Goal: Task Accomplishment & Management: Complete application form

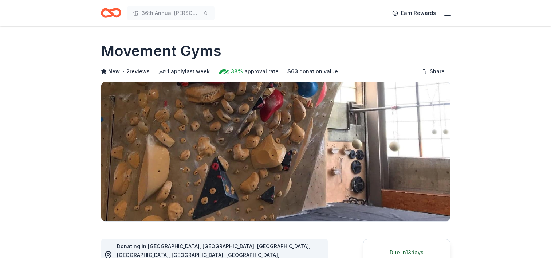
scroll to position [233, 0]
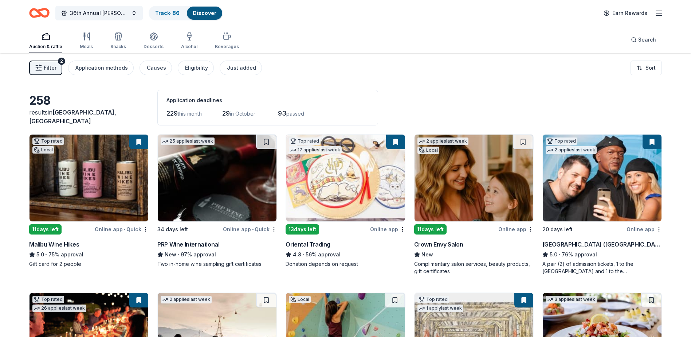
click at [66, 244] on div "Malibu Wine Hikes" at bounding box center [54, 244] width 50 height 9
click at [618, 245] on div "Hollywood Wax Museum (Hollywood)" at bounding box center [601, 244] width 119 height 9
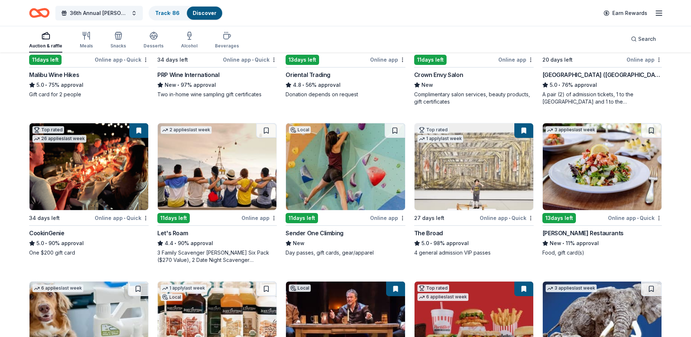
scroll to position [182, 0]
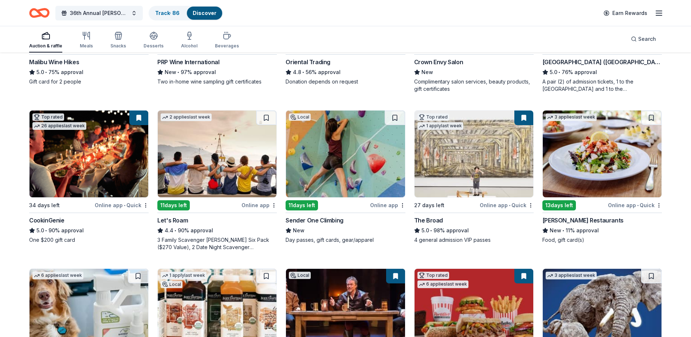
click at [427, 219] on div "The Broad" at bounding box center [428, 220] width 29 height 9
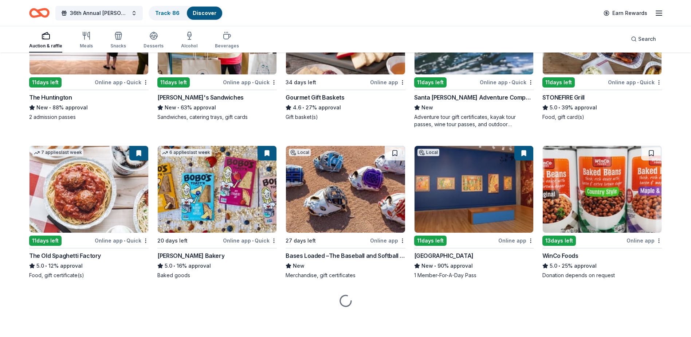
scroll to position [780, 0]
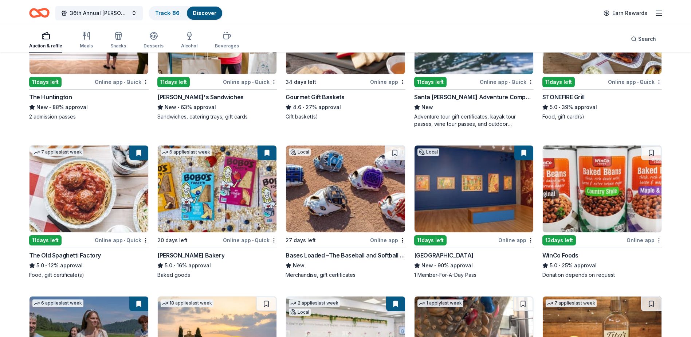
click at [574, 256] on div "WinCo Foods" at bounding box center [560, 255] width 36 height 9
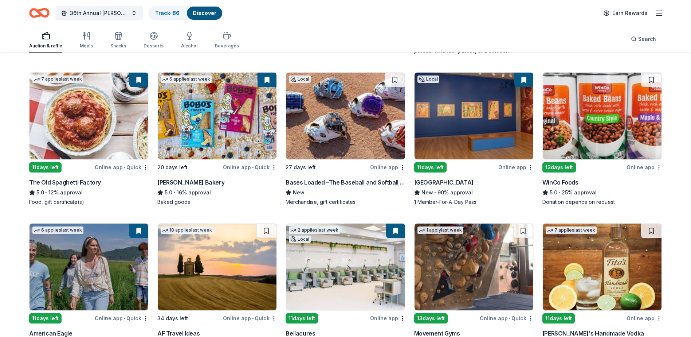
scroll to position [925, 0]
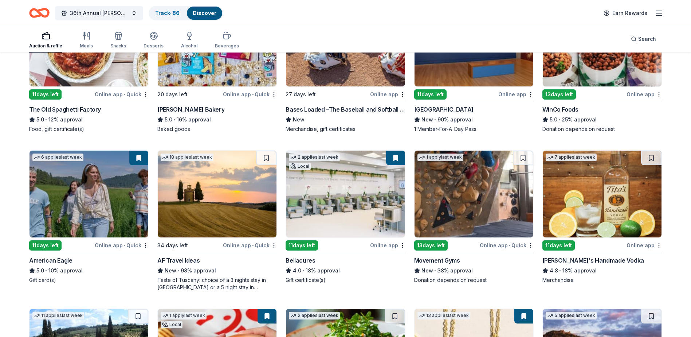
click at [183, 262] on div "AF Travel Ideas" at bounding box center [178, 260] width 42 height 9
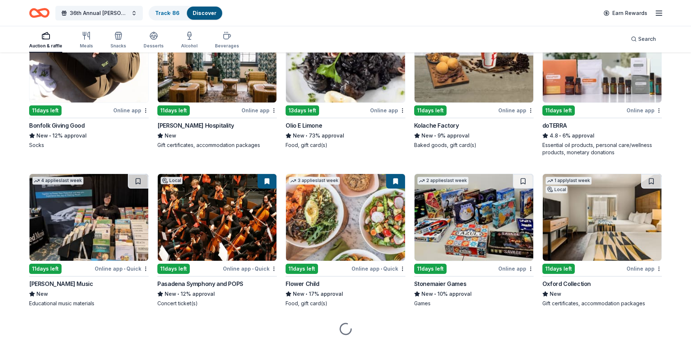
scroll to position [1721, 0]
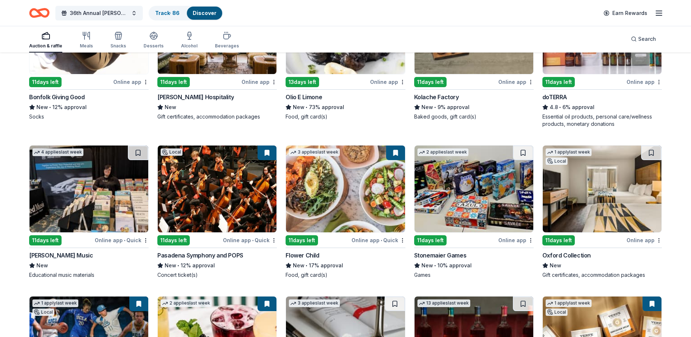
click at [443, 252] on div "Stonemaier Games" at bounding box center [440, 255] width 52 height 9
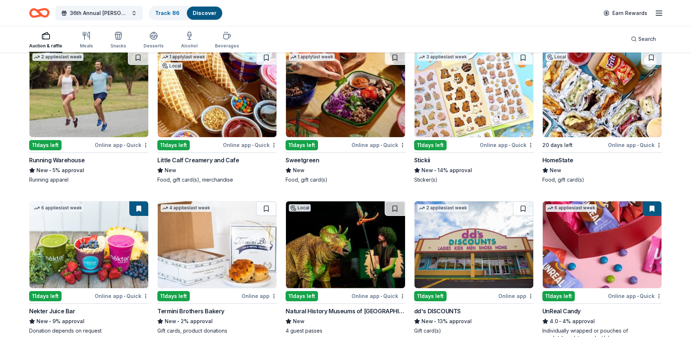
scroll to position [2329, 0]
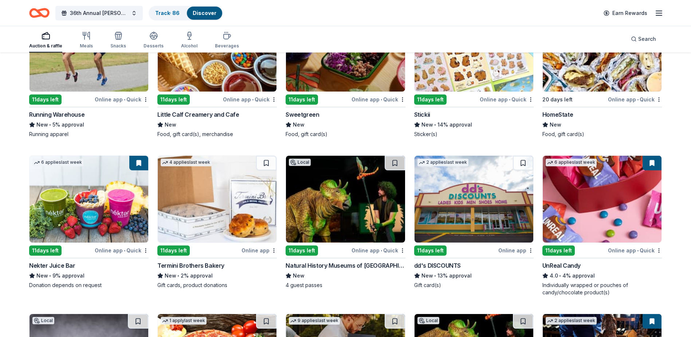
click at [564, 268] on div "UnReal Candy" at bounding box center [561, 265] width 38 height 9
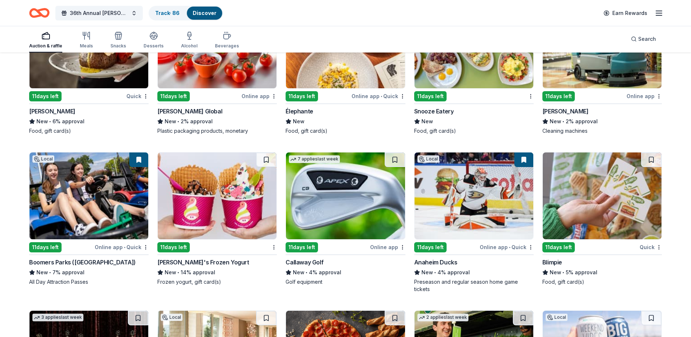
scroll to position [3404, 0]
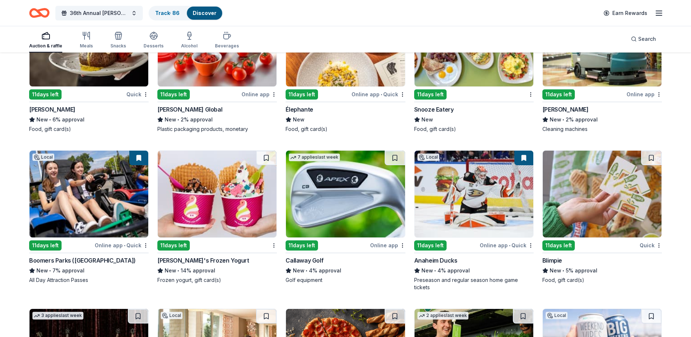
click at [79, 259] on div "Boomers Parks (Los Angeles)" at bounding box center [82, 260] width 107 height 9
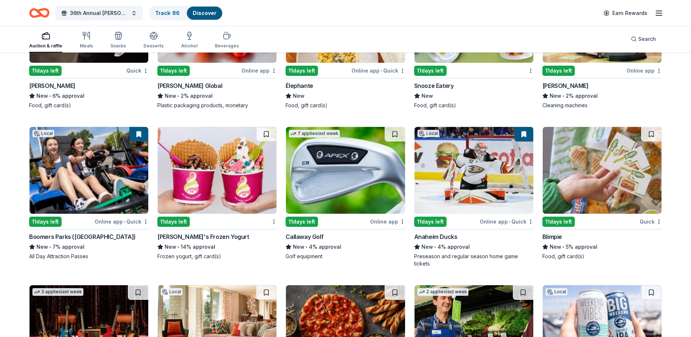
scroll to position [3440, 0]
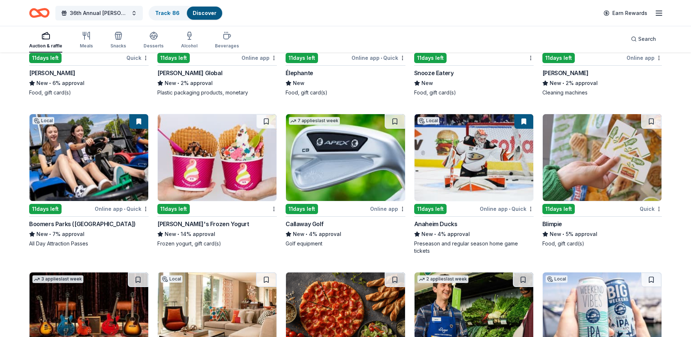
click at [204, 225] on div "Menchie's Frozen Yogurt" at bounding box center [202, 223] width 91 height 9
click at [302, 223] on div "Callaway Golf" at bounding box center [305, 223] width 38 height 9
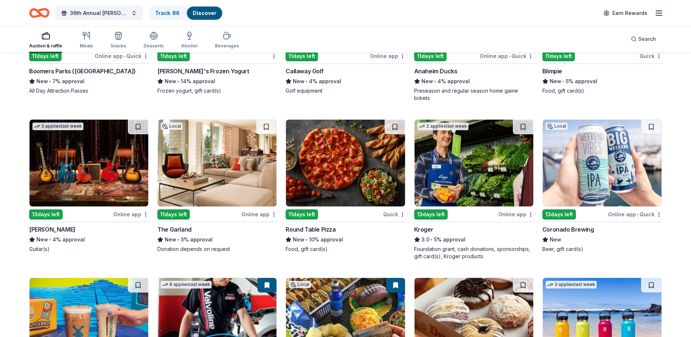
scroll to position [3622, 0]
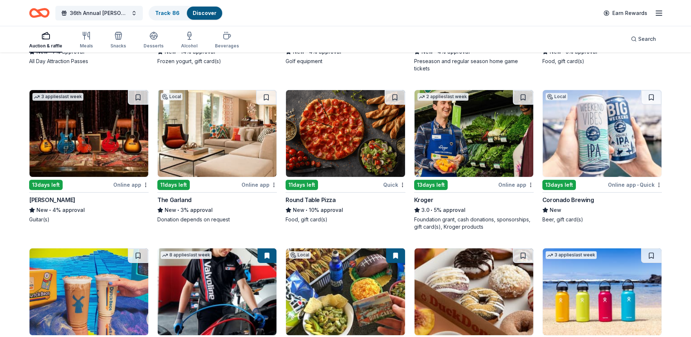
click at [34, 198] on div "Gibson" at bounding box center [52, 199] width 46 height 9
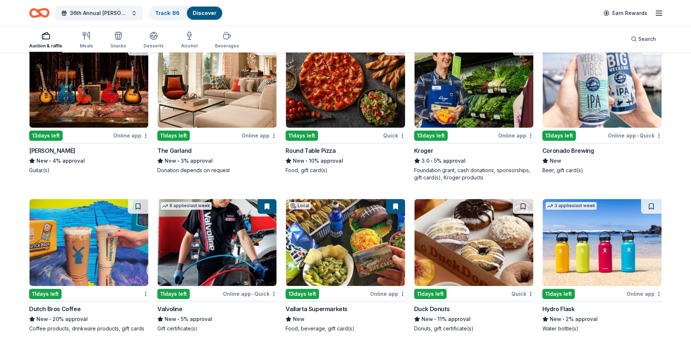
scroll to position [3659, 0]
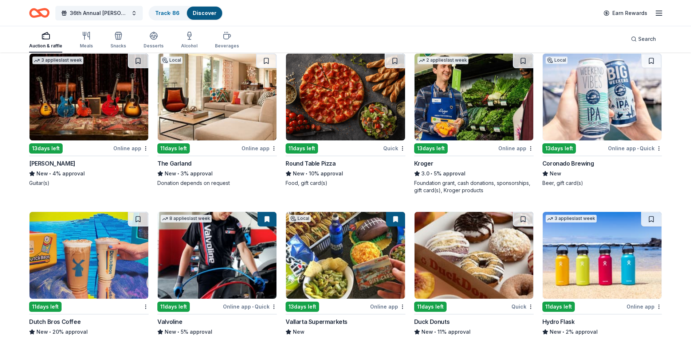
click at [440, 174] on div "3.0 • 5% approval" at bounding box center [473, 173] width 119 height 9
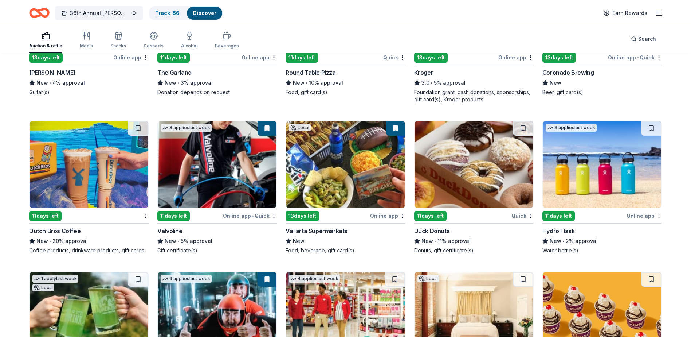
scroll to position [3768, 0]
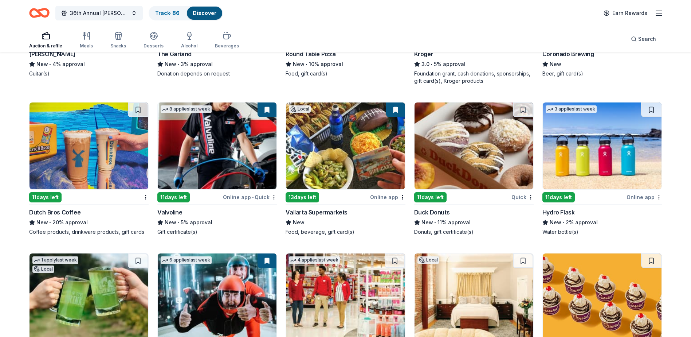
click at [69, 210] on div "Dutch Bros Coffee" at bounding box center [54, 212] width 51 height 9
click at [568, 210] on div "Hydro Flask" at bounding box center [558, 212] width 32 height 9
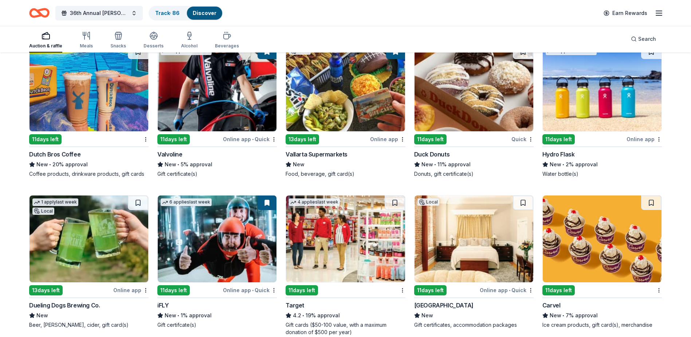
scroll to position [3877, 0]
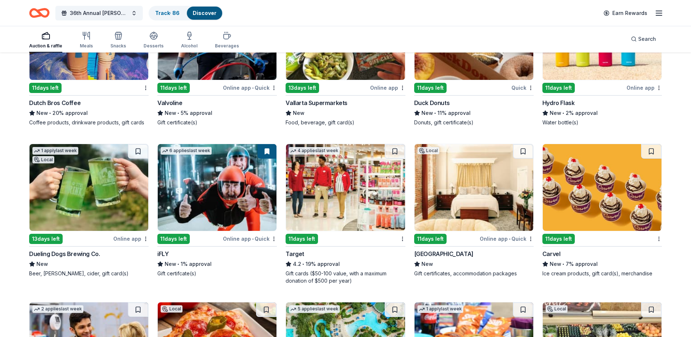
click at [165, 254] on div "iFLY" at bounding box center [162, 253] width 11 height 9
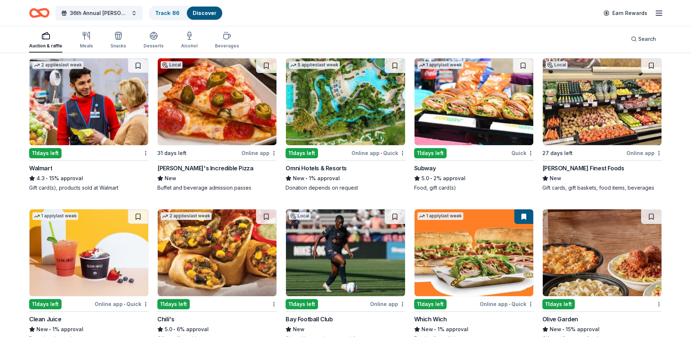
scroll to position [4169, 0]
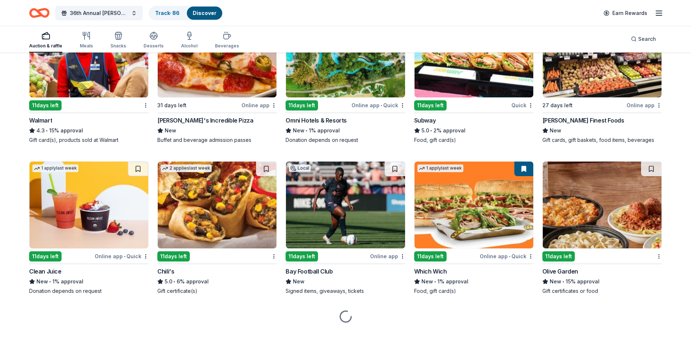
click at [43, 119] on div "Walmart" at bounding box center [40, 120] width 23 height 9
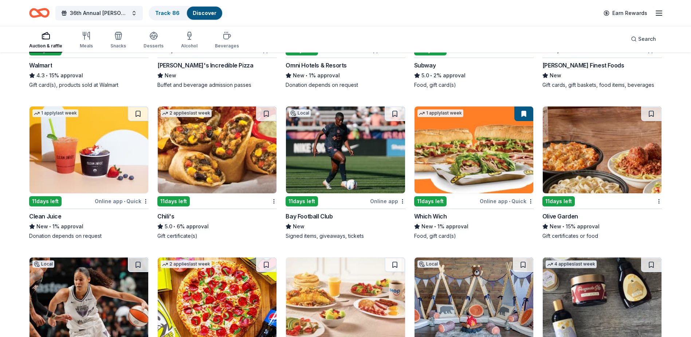
scroll to position [4242, 0]
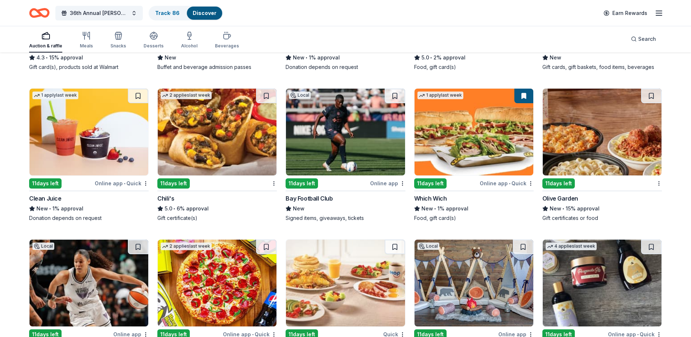
click at [577, 197] on div "Olive Garden" at bounding box center [560, 198] width 36 height 9
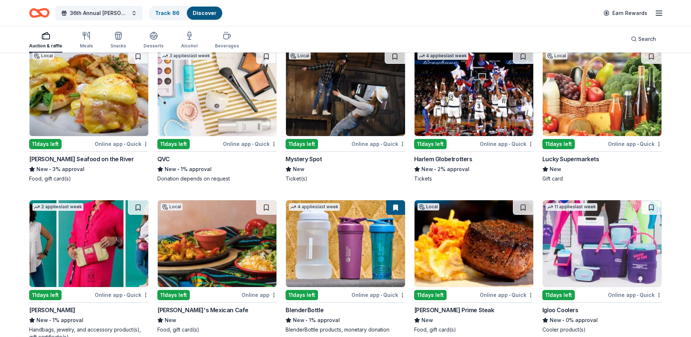
scroll to position [6003, 0]
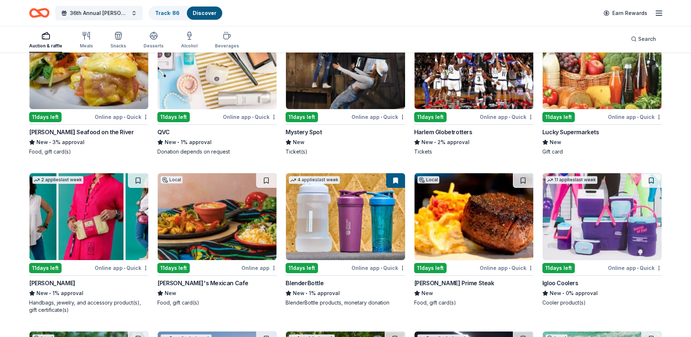
click at [570, 283] on div "Igloo Coolers" at bounding box center [560, 282] width 36 height 9
click at [317, 279] on div "BlenderBottle" at bounding box center [305, 282] width 38 height 9
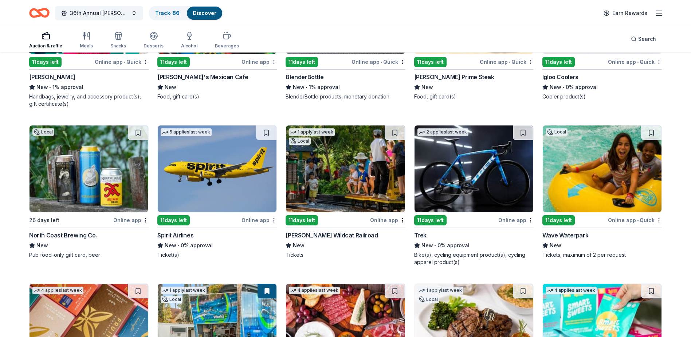
scroll to position [6222, 0]
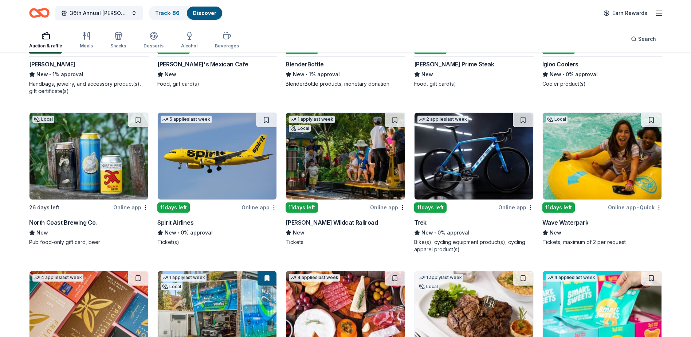
click at [556, 224] on div "Wave Waterpark" at bounding box center [565, 222] width 46 height 9
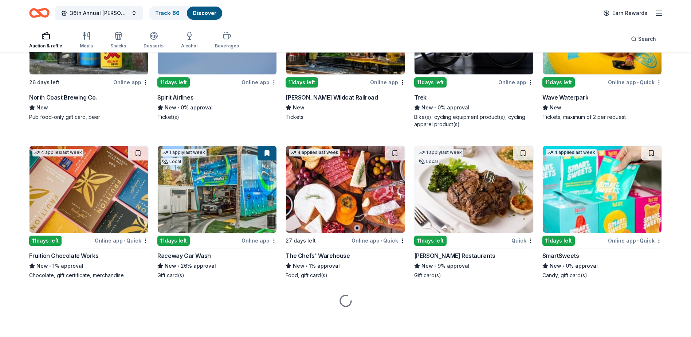
scroll to position [6347, 0]
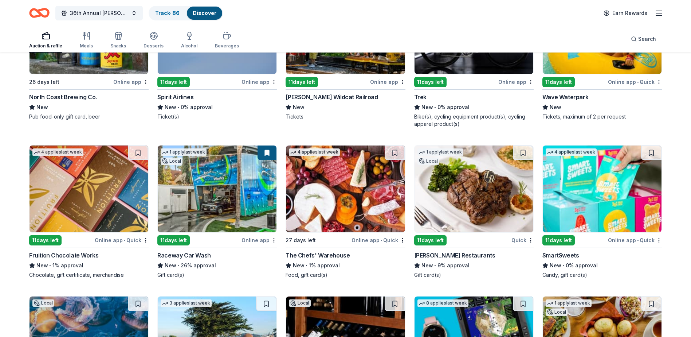
click at [202, 254] on div "Raceway Car Wash" at bounding box center [184, 255] width 54 height 9
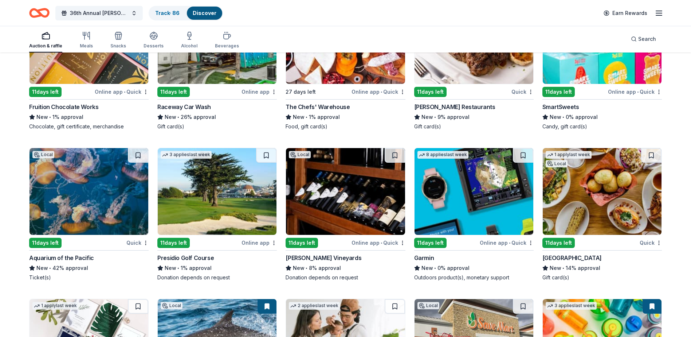
scroll to position [6529, 0]
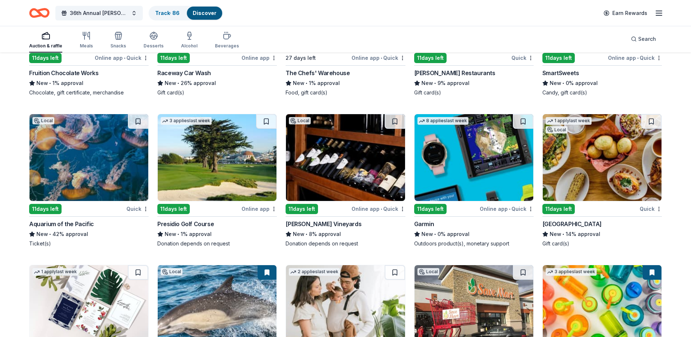
click at [561, 223] on div "Wood Ranch" at bounding box center [571, 223] width 59 height 9
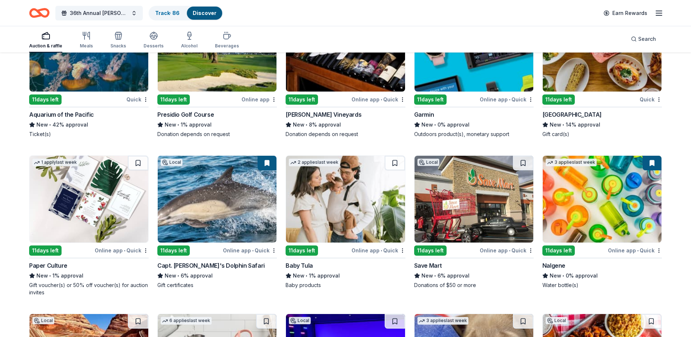
click at [217, 265] on div "Capt. Dave's Dolphin Safari" at bounding box center [210, 265] width 107 height 9
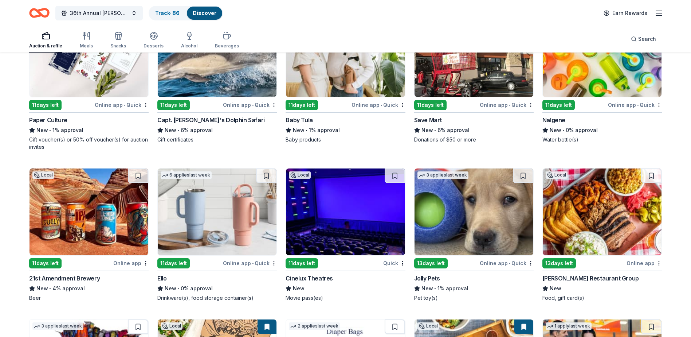
scroll to position [6784, 0]
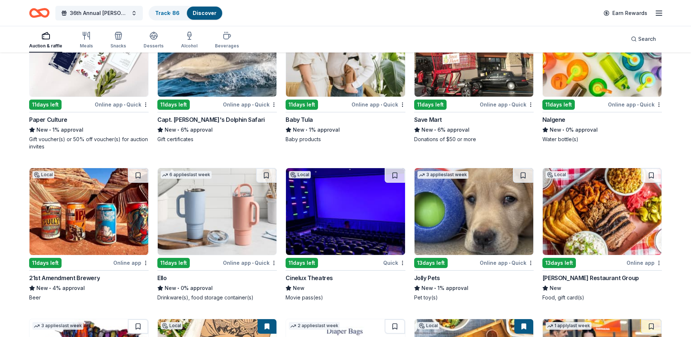
click at [563, 118] on div "Nalgene" at bounding box center [553, 119] width 23 height 9
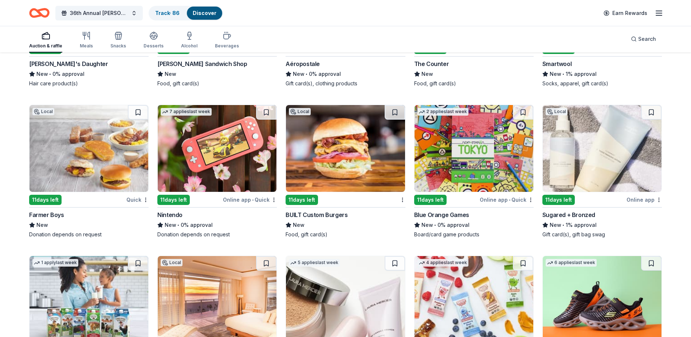
scroll to position [7475, 0]
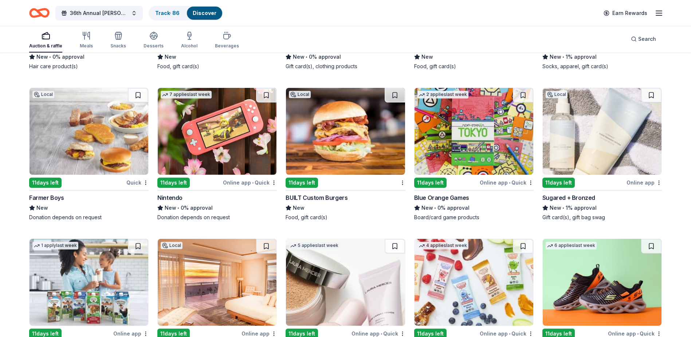
click at [167, 196] on div "Nintendo" at bounding box center [169, 197] width 25 height 9
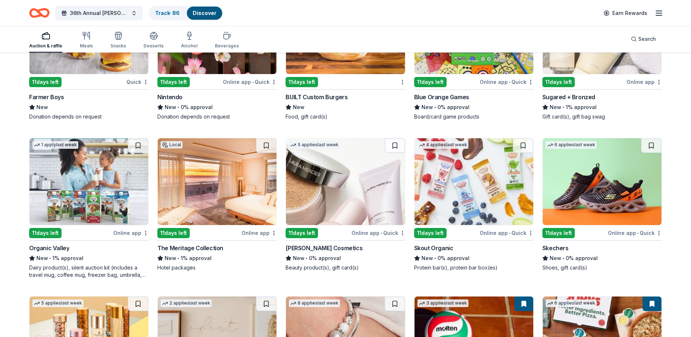
scroll to position [7685, 0]
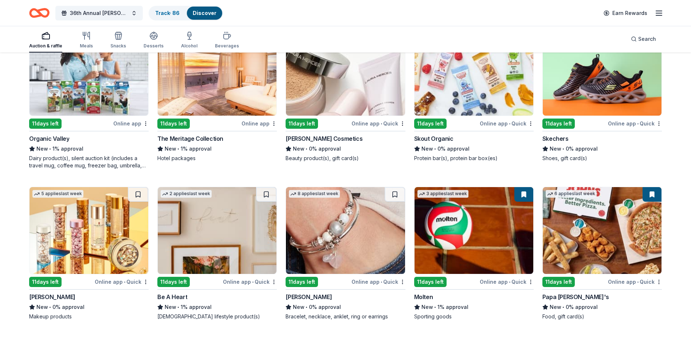
click at [55, 296] on div "Elizabeth Arden" at bounding box center [52, 296] width 46 height 9
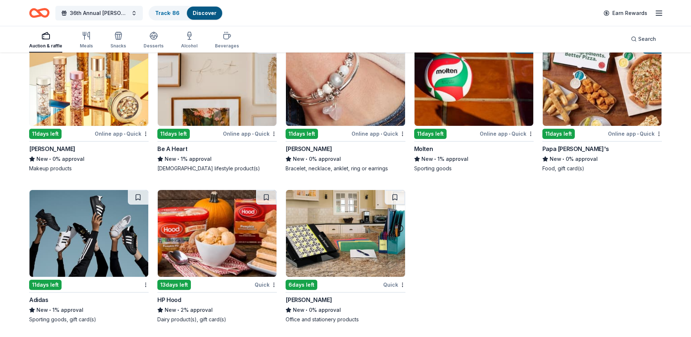
scroll to position [7834, 0]
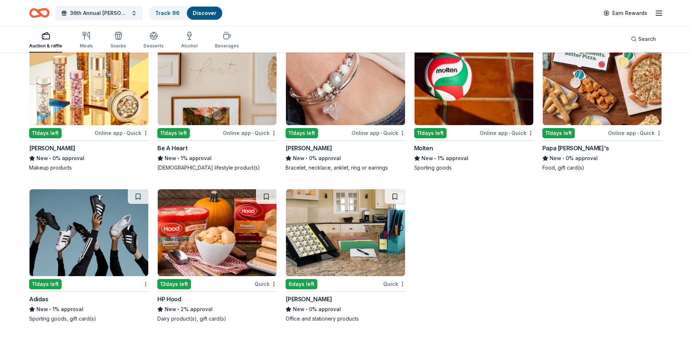
click at [43, 300] on div "Adidas" at bounding box center [38, 298] width 19 height 9
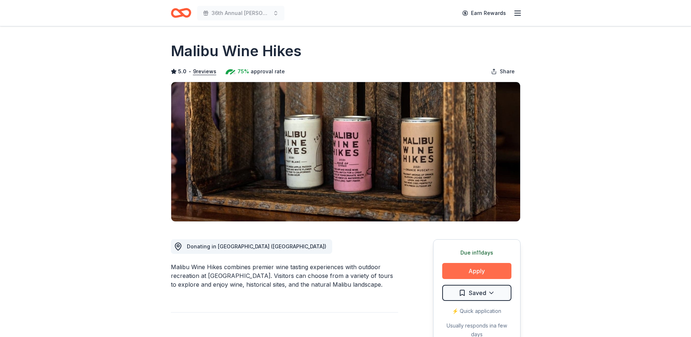
click at [480, 271] on button "Apply" at bounding box center [476, 271] width 69 height 16
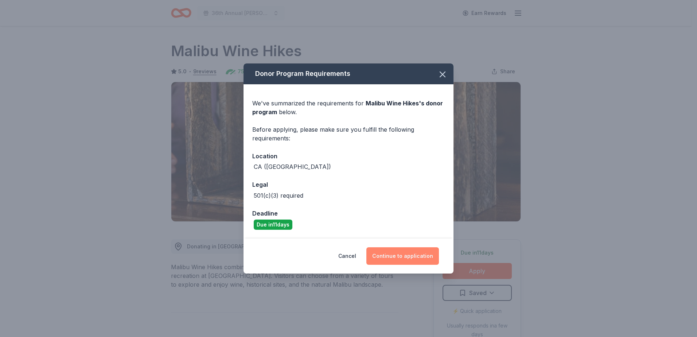
click at [419, 256] on button "Continue to application" at bounding box center [402, 255] width 72 height 17
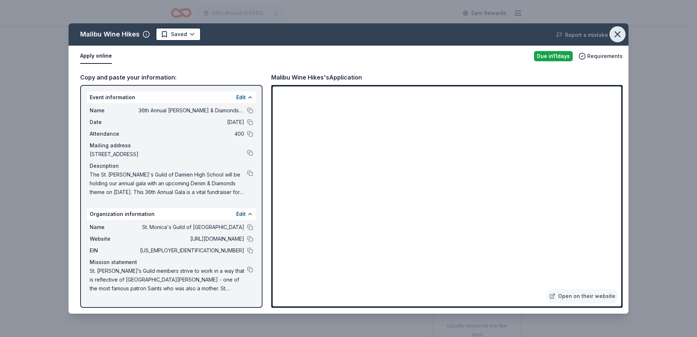
click at [620, 36] on icon "button" at bounding box center [617, 34] width 10 height 10
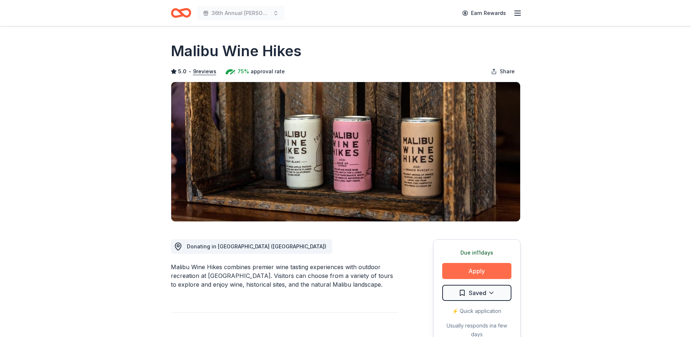
click at [473, 270] on button "Apply" at bounding box center [476, 271] width 69 height 16
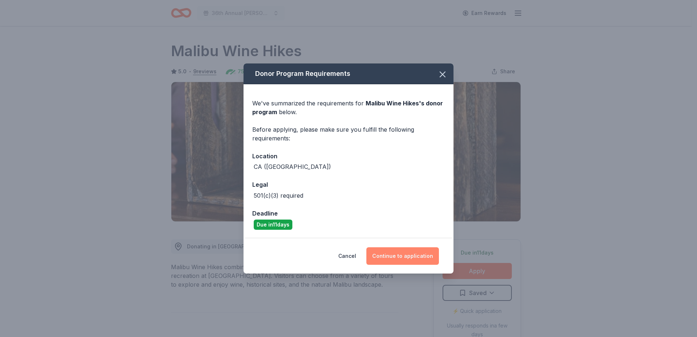
click at [401, 256] on button "Continue to application" at bounding box center [402, 255] width 72 height 17
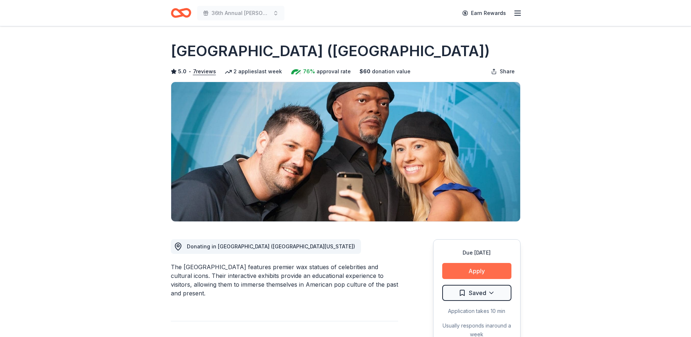
click at [468, 271] on button "Apply" at bounding box center [476, 271] width 69 height 16
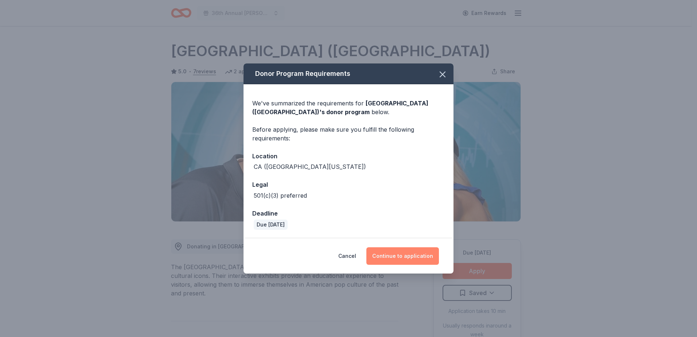
click at [419, 259] on button "Continue to application" at bounding box center [402, 255] width 72 height 17
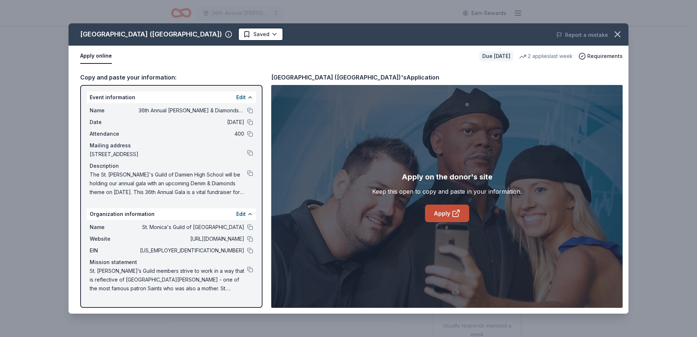
click at [460, 215] on link "Apply" at bounding box center [447, 212] width 44 height 17
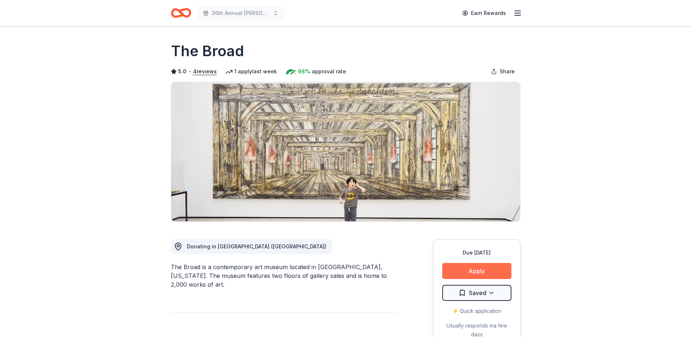
click at [494, 268] on button "Apply" at bounding box center [476, 271] width 69 height 16
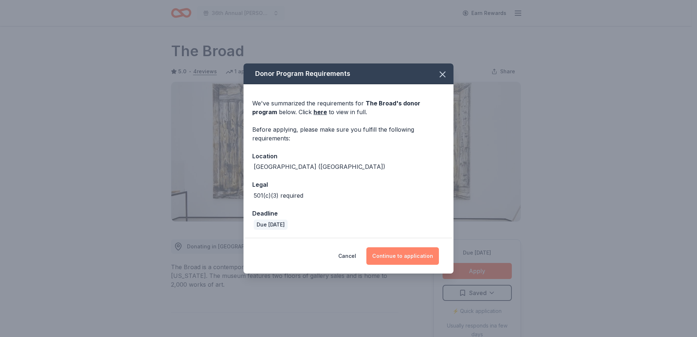
click at [404, 256] on button "Continue to application" at bounding box center [402, 255] width 72 height 17
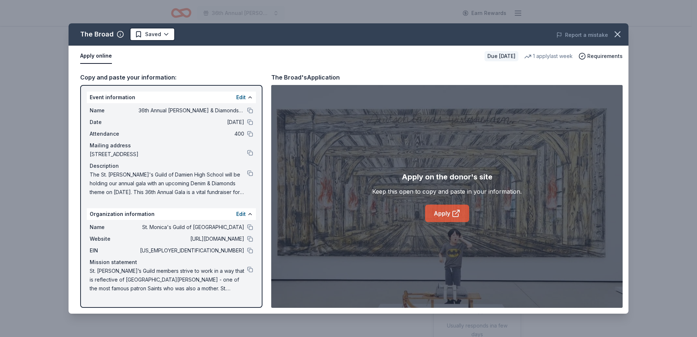
click at [448, 218] on link "Apply" at bounding box center [447, 212] width 44 height 17
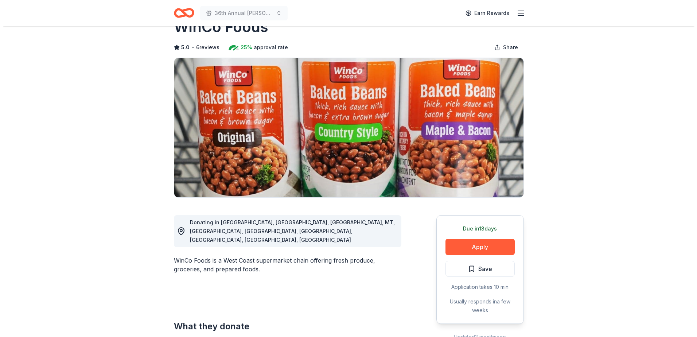
scroll to position [36, 0]
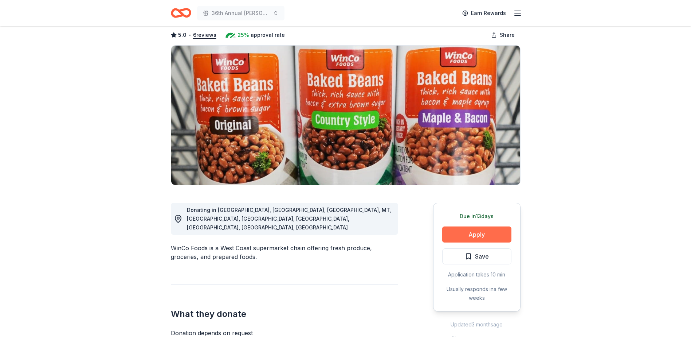
click at [463, 233] on button "Apply" at bounding box center [476, 234] width 69 height 16
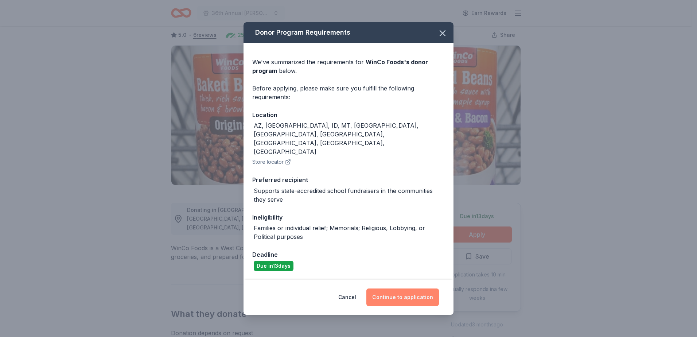
click at [401, 288] on button "Continue to application" at bounding box center [402, 296] width 72 height 17
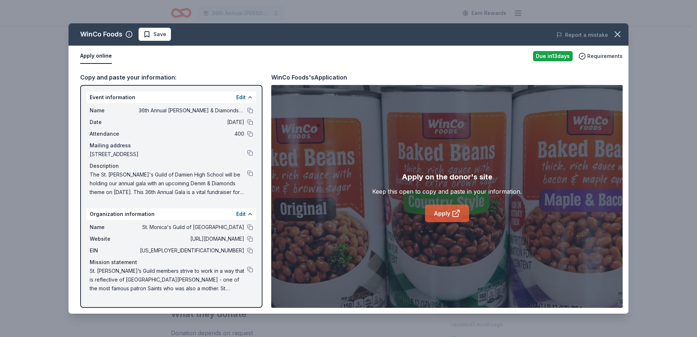
click at [462, 216] on link "Apply" at bounding box center [447, 212] width 44 height 17
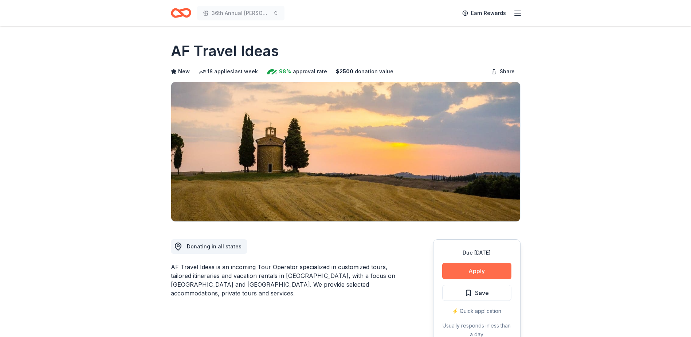
click at [469, 267] on button "Apply" at bounding box center [476, 271] width 69 height 16
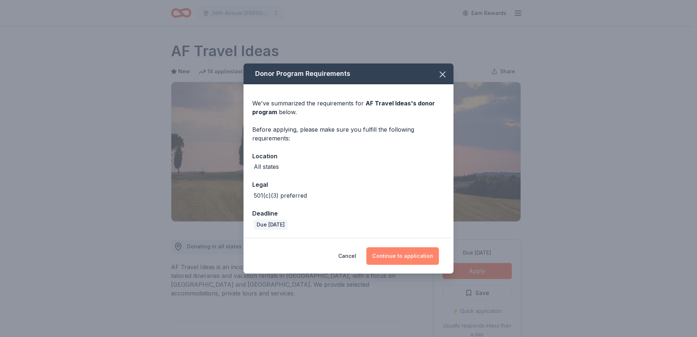
click at [411, 255] on button "Continue to application" at bounding box center [402, 255] width 72 height 17
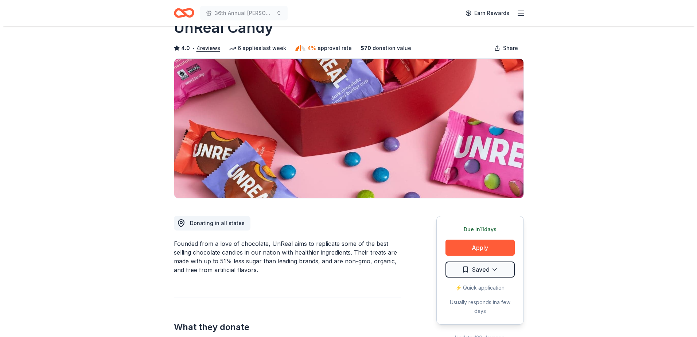
scroll to position [36, 0]
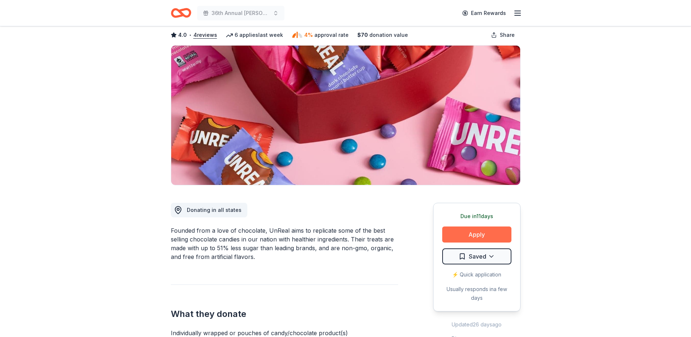
click at [474, 235] on button "Apply" at bounding box center [476, 234] width 69 height 16
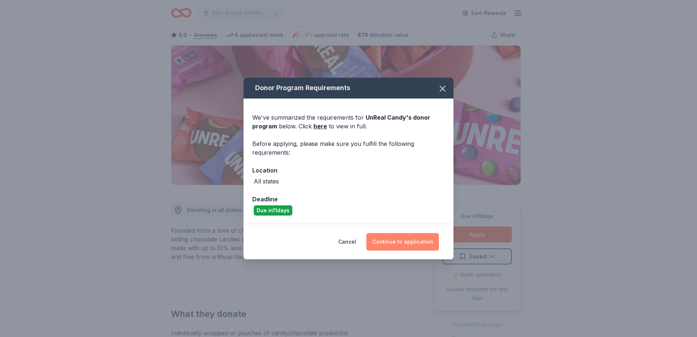
click at [408, 239] on button "Continue to application" at bounding box center [402, 241] width 72 height 17
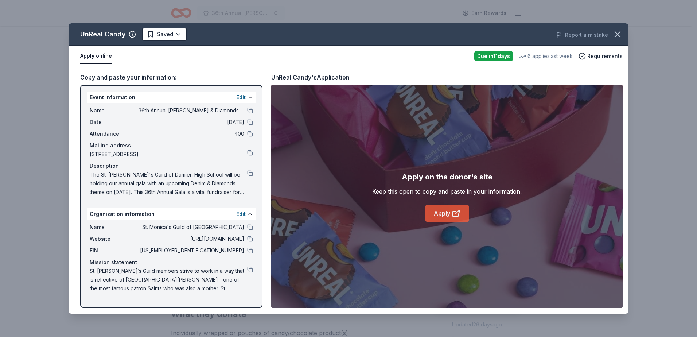
click at [446, 212] on link "Apply" at bounding box center [447, 212] width 44 height 17
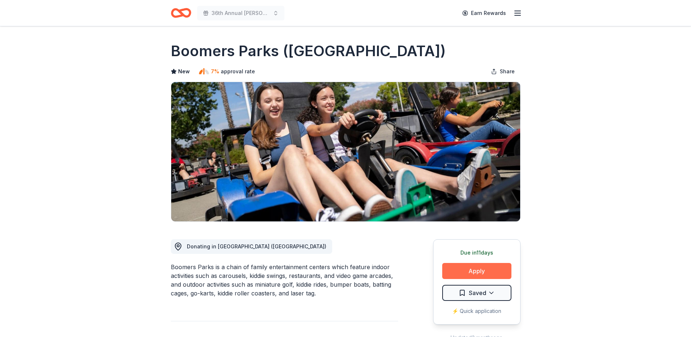
click at [458, 268] on button "Apply" at bounding box center [476, 271] width 69 height 16
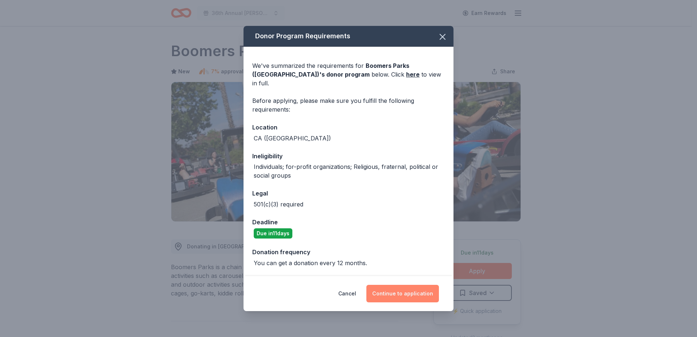
click at [406, 286] on button "Continue to application" at bounding box center [402, 293] width 72 height 17
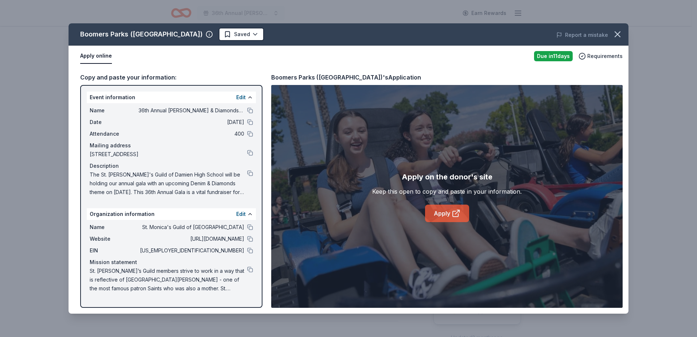
click at [457, 212] on icon at bounding box center [457, 212] width 4 height 4
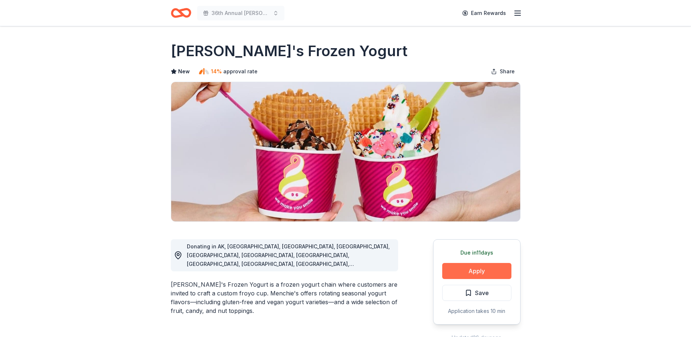
click at [487, 267] on button "Apply" at bounding box center [476, 271] width 69 height 16
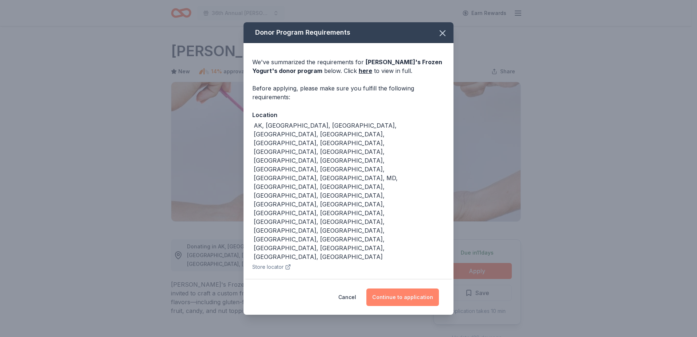
click at [425, 288] on button "Continue to application" at bounding box center [402, 296] width 72 height 17
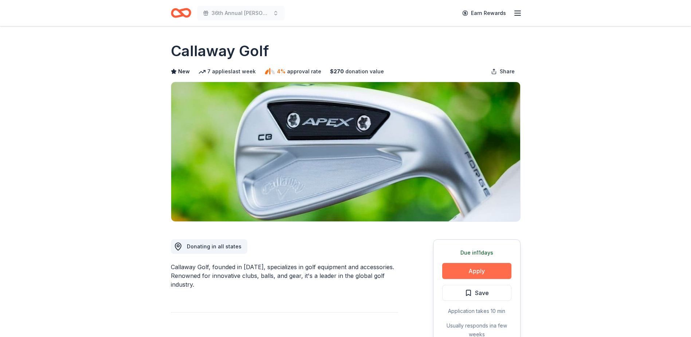
click at [474, 269] on button "Apply" at bounding box center [476, 271] width 69 height 16
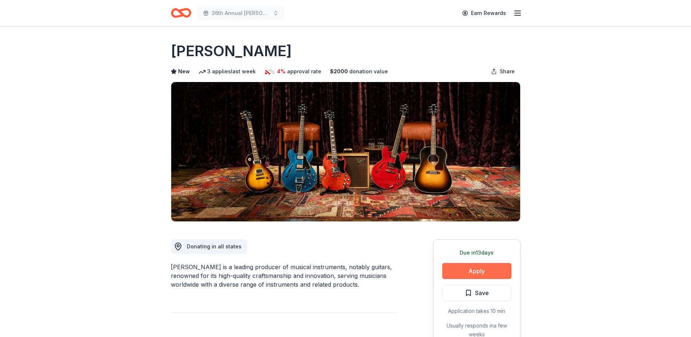
click at [451, 268] on button "Apply" at bounding box center [476, 271] width 69 height 16
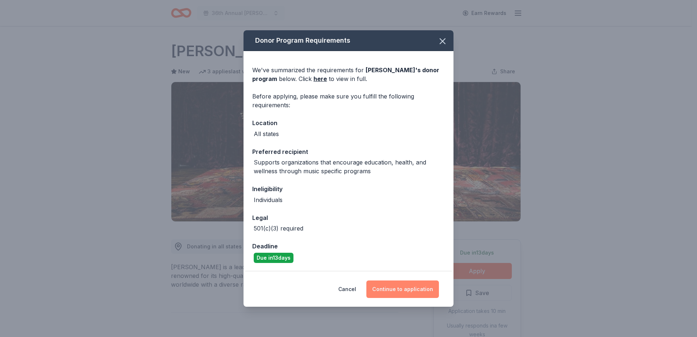
click at [411, 283] on button "Continue to application" at bounding box center [402, 288] width 72 height 17
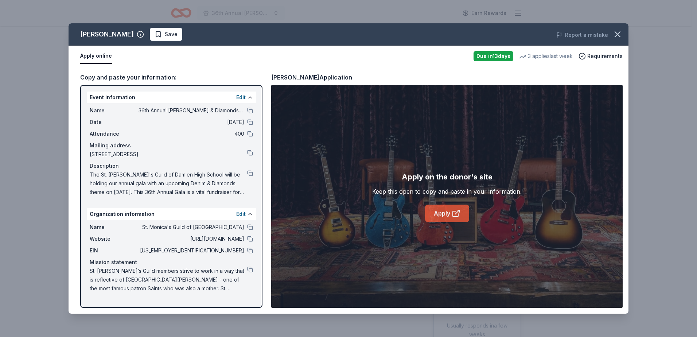
click at [447, 215] on link "Apply" at bounding box center [447, 212] width 44 height 17
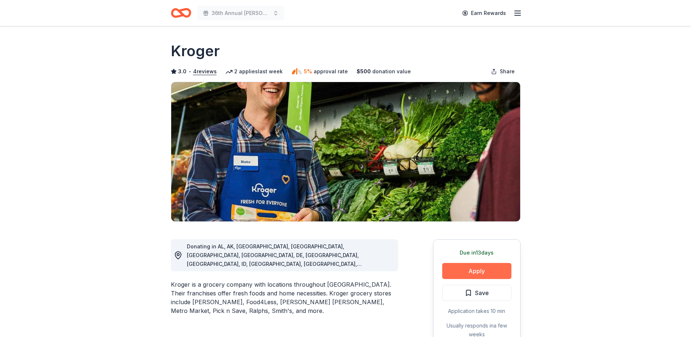
click at [489, 271] on button "Apply" at bounding box center [476, 271] width 69 height 16
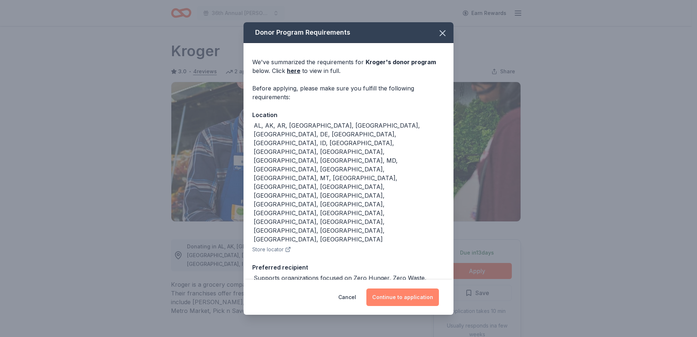
click at [429, 291] on button "Continue to application" at bounding box center [402, 296] width 72 height 17
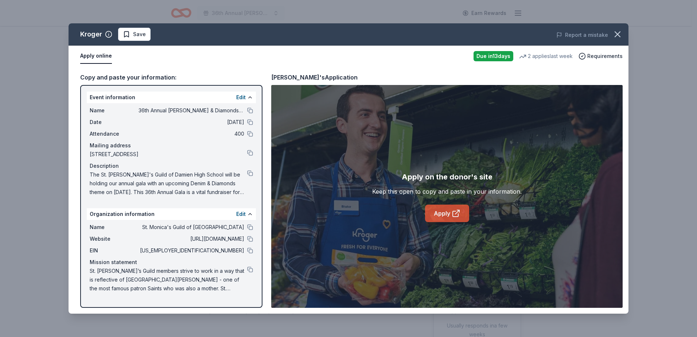
click at [465, 215] on link "Apply" at bounding box center [447, 212] width 44 height 17
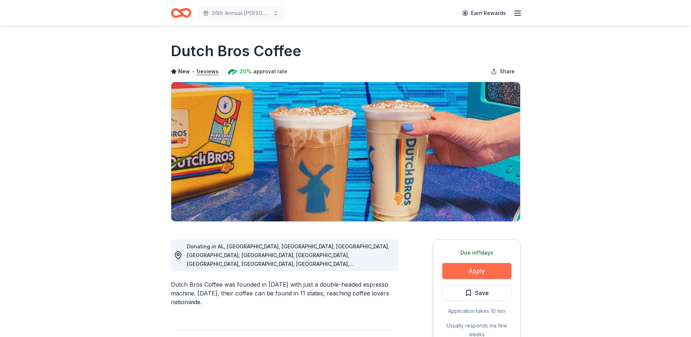
click at [490, 271] on button "Apply" at bounding box center [476, 271] width 69 height 16
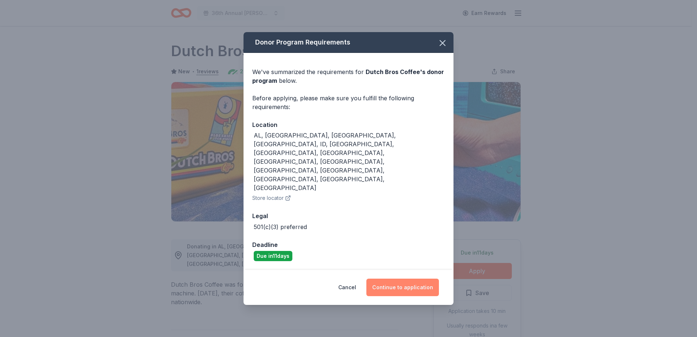
click at [408, 278] on button "Continue to application" at bounding box center [402, 286] width 72 height 17
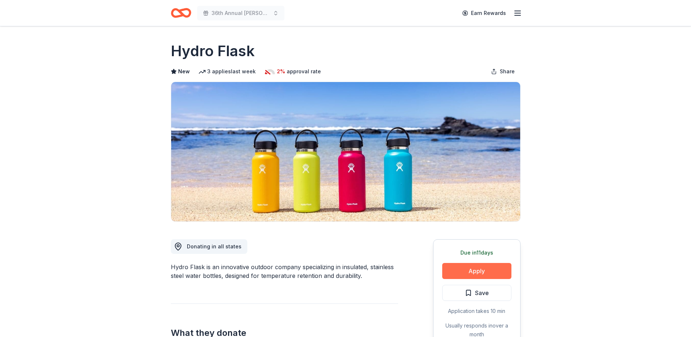
click at [456, 268] on button "Apply" at bounding box center [476, 271] width 69 height 16
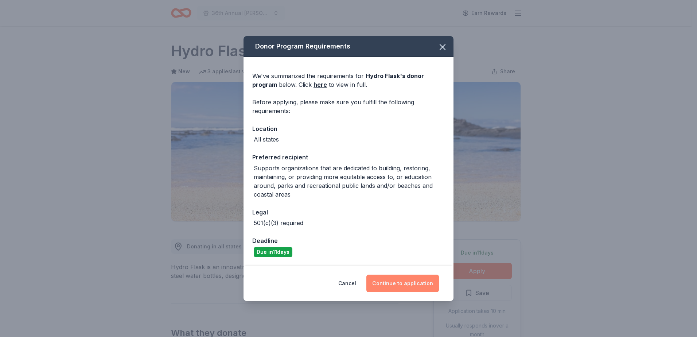
click at [418, 283] on button "Continue to application" at bounding box center [402, 282] width 72 height 17
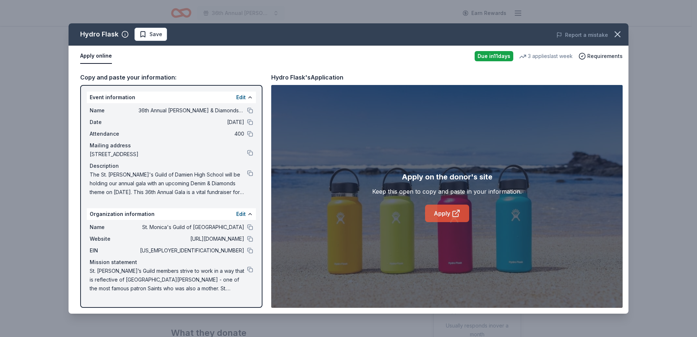
click at [452, 216] on icon at bounding box center [454, 213] width 5 height 5
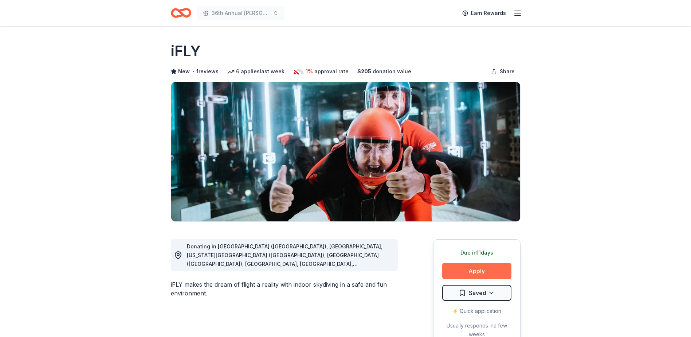
click at [479, 267] on button "Apply" at bounding box center [476, 271] width 69 height 16
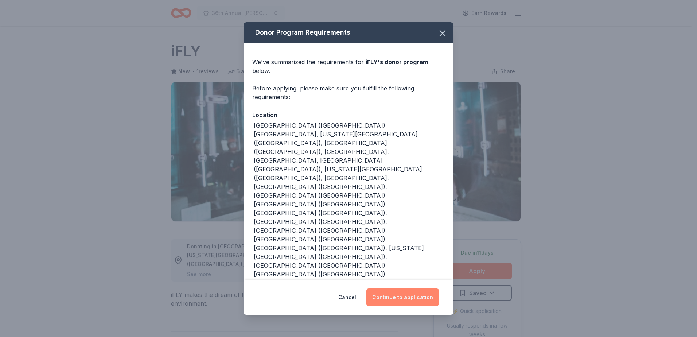
click at [399, 288] on button "Continue to application" at bounding box center [402, 296] width 72 height 17
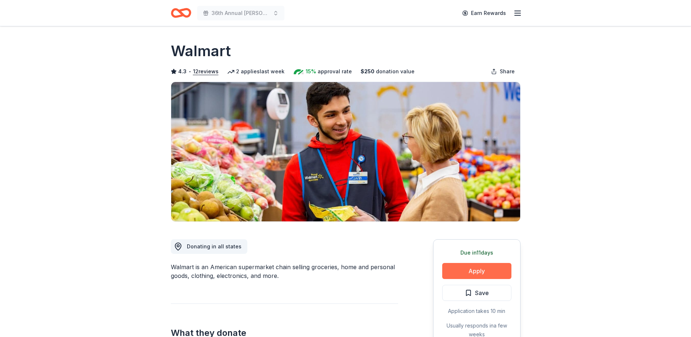
click at [484, 271] on button "Apply" at bounding box center [476, 271] width 69 height 16
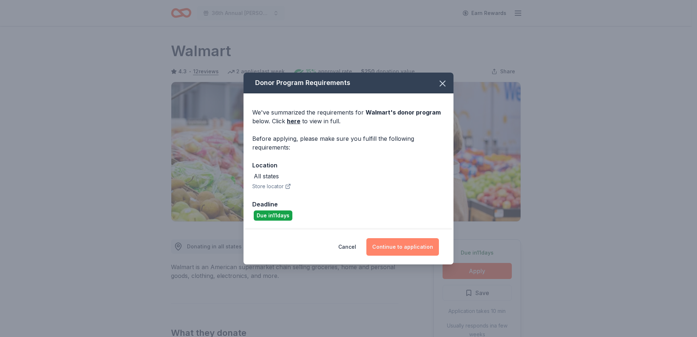
click at [409, 247] on button "Continue to application" at bounding box center [402, 246] width 72 height 17
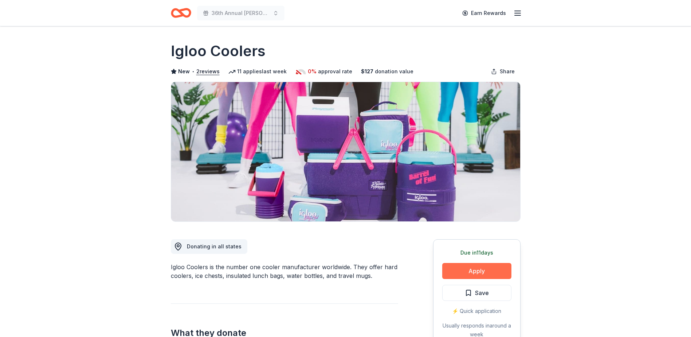
click at [479, 268] on button "Apply" at bounding box center [476, 271] width 69 height 16
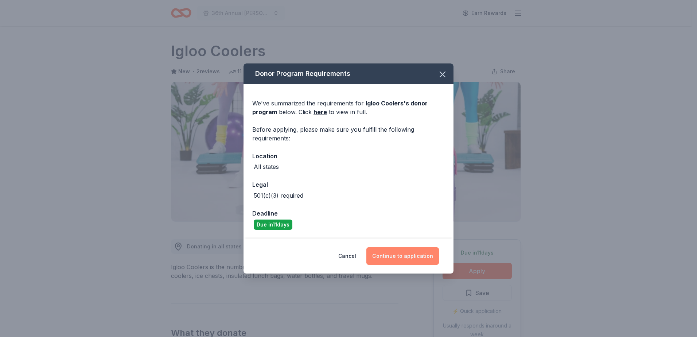
click at [416, 258] on button "Continue to application" at bounding box center [402, 255] width 72 height 17
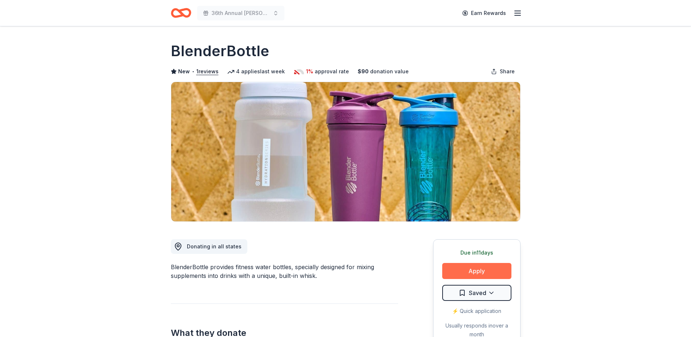
click at [474, 271] on button "Apply" at bounding box center [476, 271] width 69 height 16
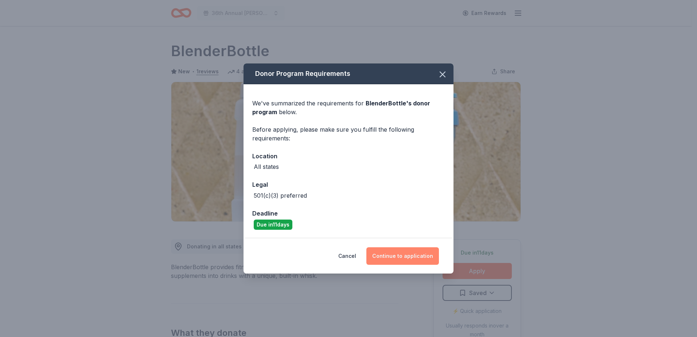
click at [415, 258] on button "Continue to application" at bounding box center [402, 255] width 72 height 17
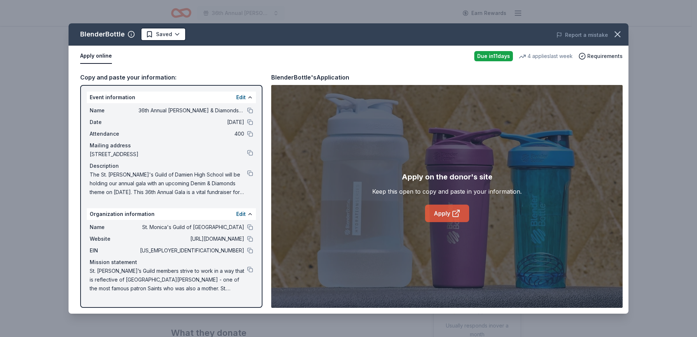
click at [459, 217] on icon at bounding box center [455, 213] width 9 height 9
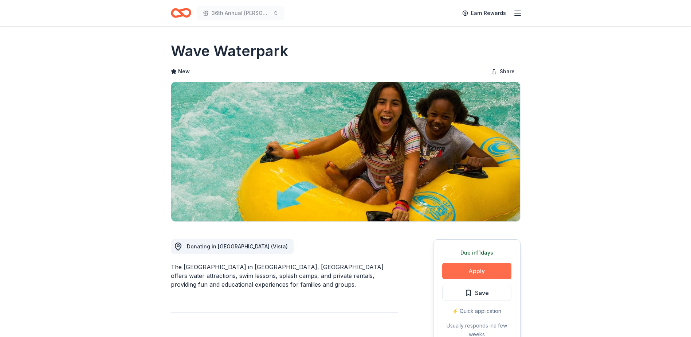
click at [471, 271] on button "Apply" at bounding box center [476, 271] width 69 height 16
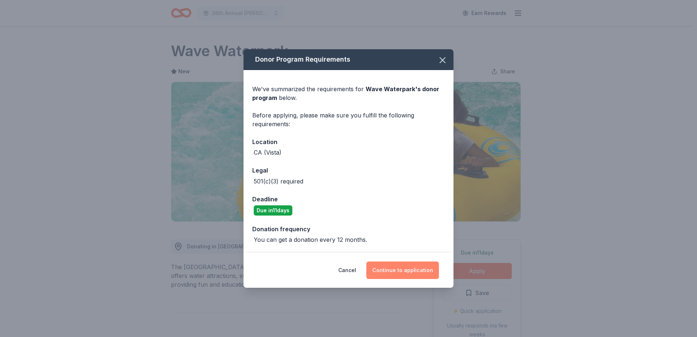
click at [407, 272] on button "Continue to application" at bounding box center [402, 269] width 72 height 17
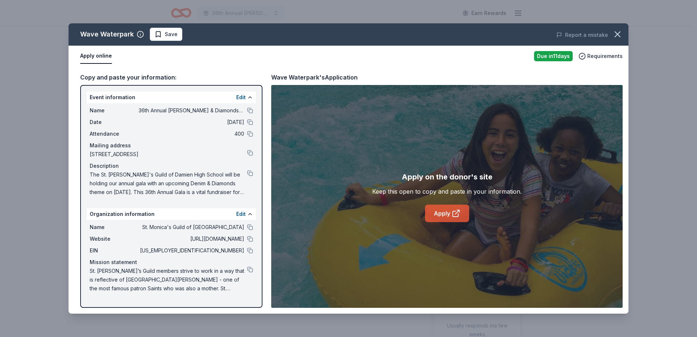
click at [447, 214] on link "Apply" at bounding box center [447, 212] width 44 height 17
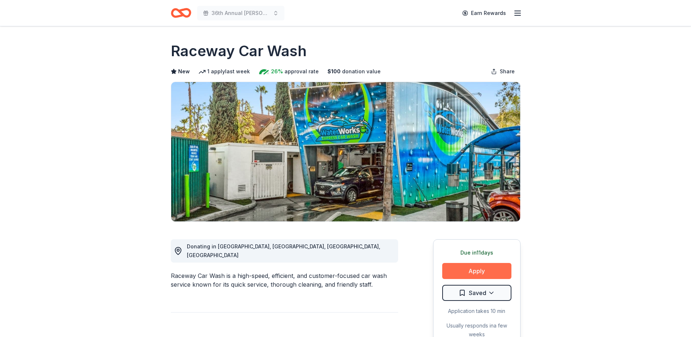
click at [480, 268] on button "Apply" at bounding box center [476, 271] width 69 height 16
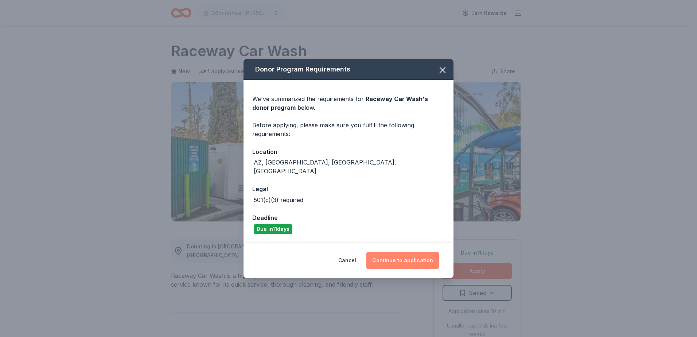
click at [417, 254] on button "Continue to application" at bounding box center [402, 259] width 72 height 17
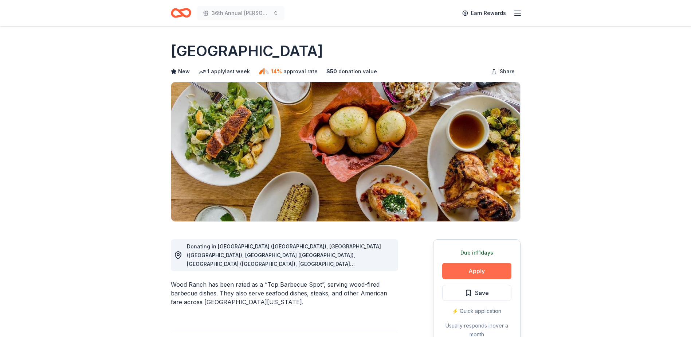
click at [457, 271] on button "Apply" at bounding box center [476, 271] width 69 height 16
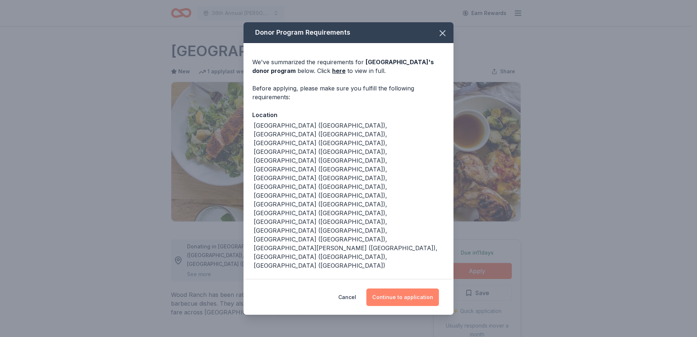
click at [415, 292] on button "Continue to application" at bounding box center [402, 296] width 72 height 17
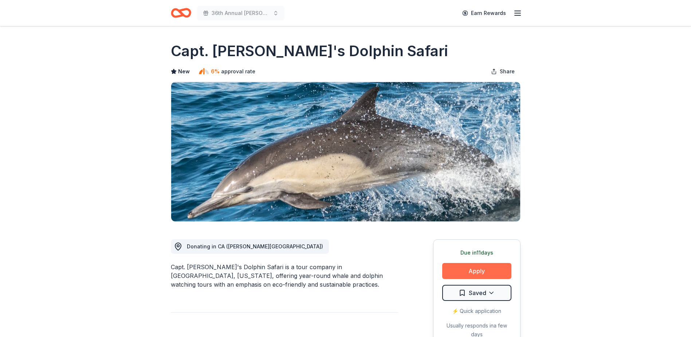
click at [455, 274] on button "Apply" at bounding box center [476, 271] width 69 height 16
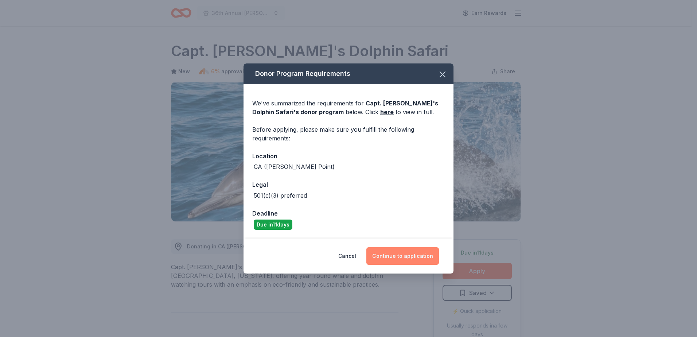
click at [413, 251] on button "Continue to application" at bounding box center [402, 255] width 72 height 17
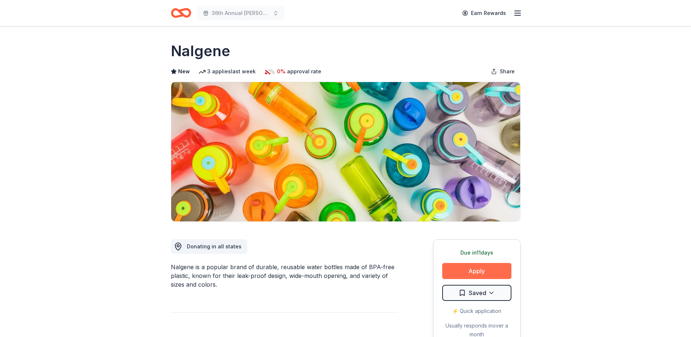
click at [464, 271] on button "Apply" at bounding box center [476, 271] width 69 height 16
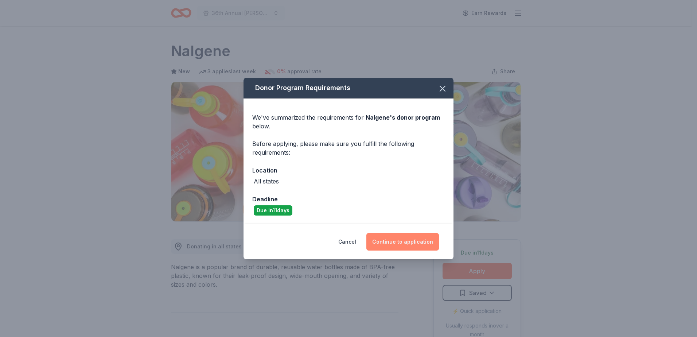
click at [420, 239] on button "Continue to application" at bounding box center [402, 241] width 72 height 17
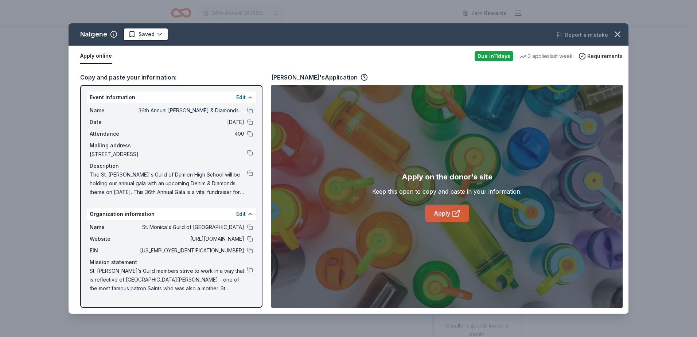
click at [454, 209] on icon at bounding box center [455, 213] width 9 height 9
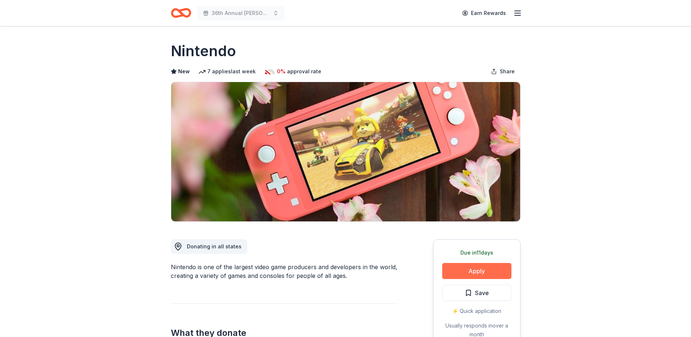
click at [470, 266] on button "Apply" at bounding box center [476, 271] width 69 height 16
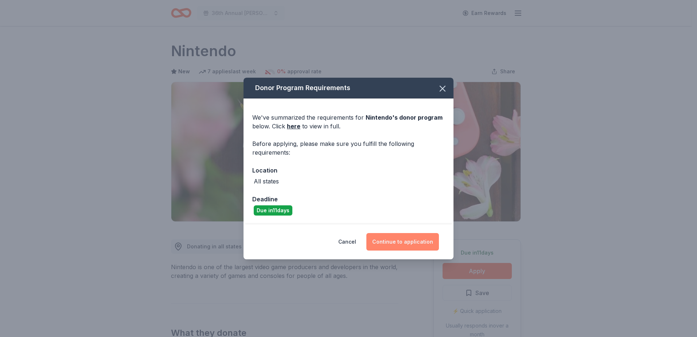
click at [422, 241] on button "Continue to application" at bounding box center [402, 241] width 72 height 17
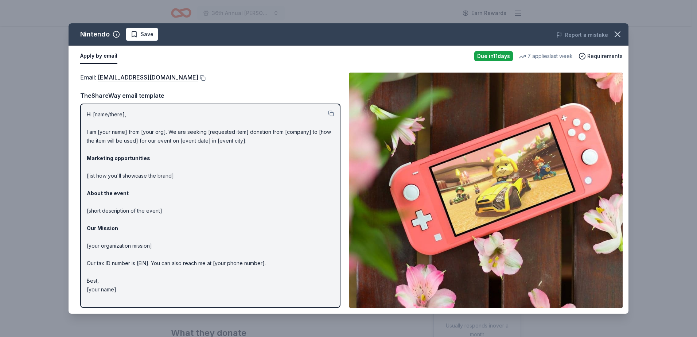
click at [205, 77] on button at bounding box center [201, 78] width 7 height 6
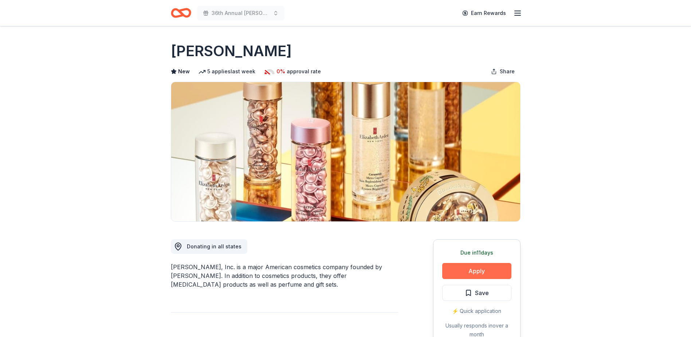
click at [464, 269] on button "Apply" at bounding box center [476, 271] width 69 height 16
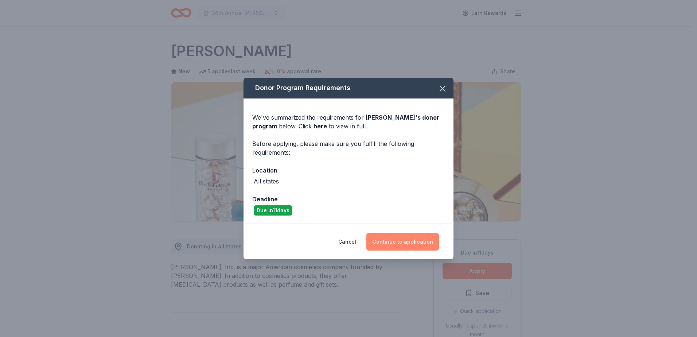
click at [385, 236] on button "Continue to application" at bounding box center [402, 241] width 72 height 17
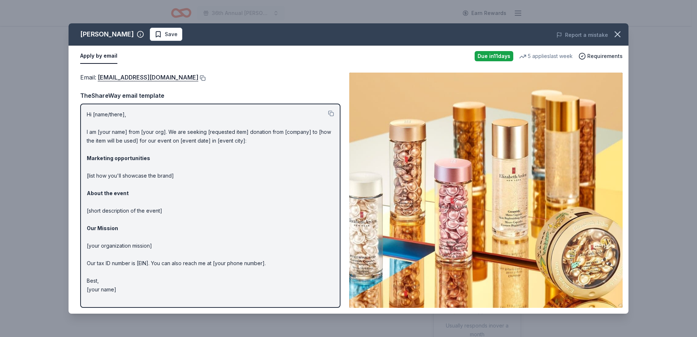
click at [205, 79] on button at bounding box center [201, 78] width 7 height 6
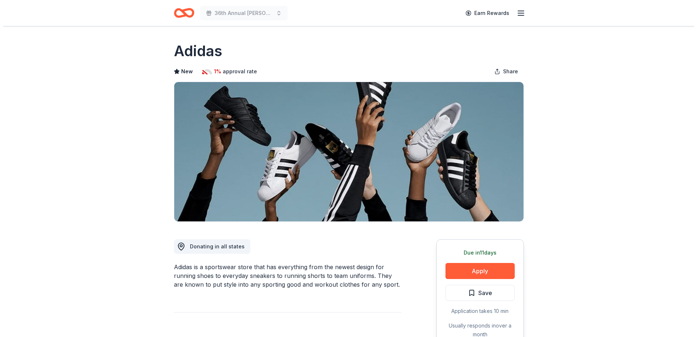
scroll to position [146, 0]
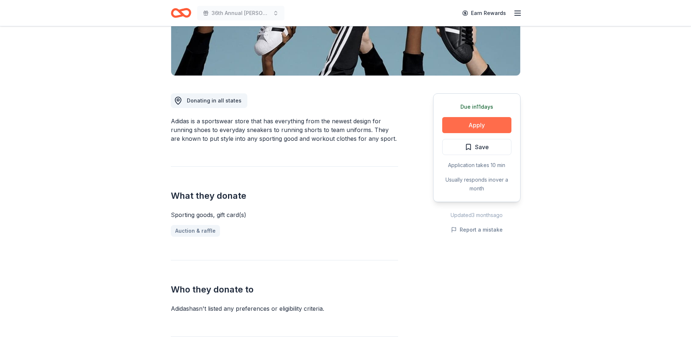
click at [476, 124] on button "Apply" at bounding box center [476, 125] width 69 height 16
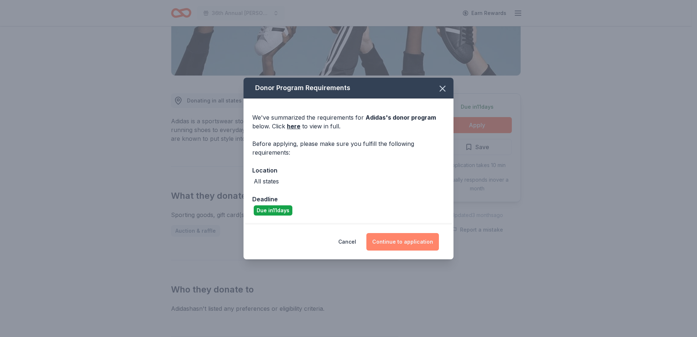
click at [404, 244] on button "Continue to application" at bounding box center [402, 241] width 72 height 17
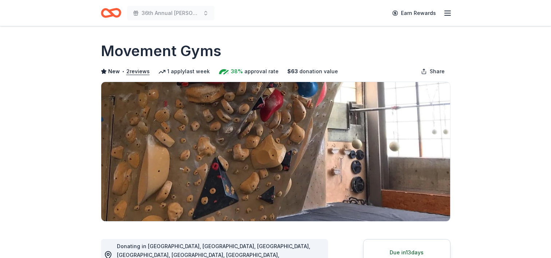
scroll to position [233, 0]
